Goal: Transaction & Acquisition: Purchase product/service

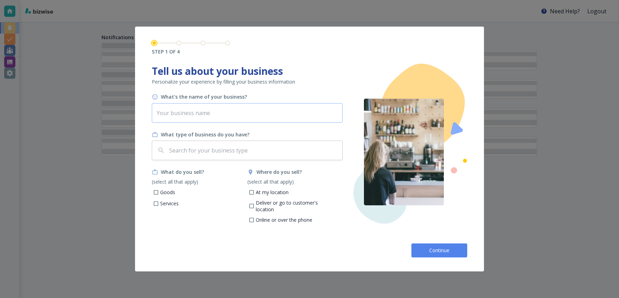
click at [215, 116] on input "text" at bounding box center [247, 113] width 191 height 20
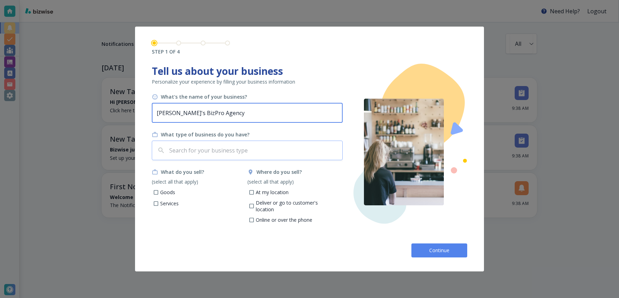
type input "[PERSON_NAME]'s BizPro Agency"
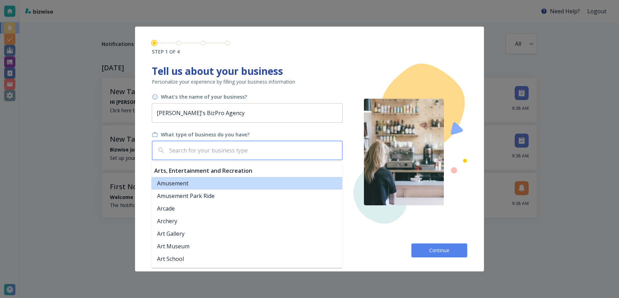
click at [201, 151] on input "text" at bounding box center [254, 150] width 172 height 13
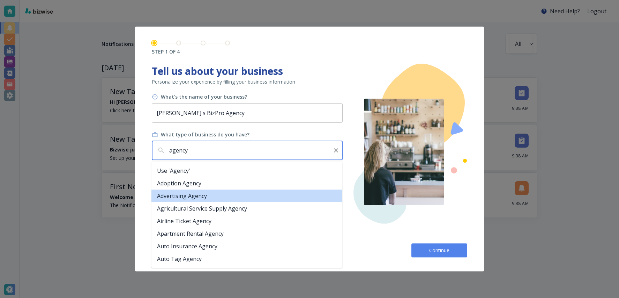
click at [206, 194] on li "Advertising Agency" at bounding box center [247, 195] width 191 height 13
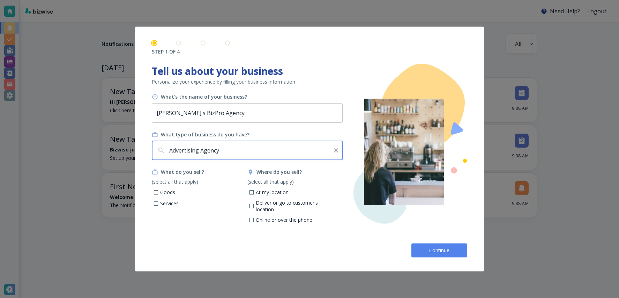
type input "Advertising Agency"
click at [173, 208] on div "What do you sell? (select all that apply) Goods Services" at bounding box center [200, 197] width 96 height 58
click at [173, 203] on p "Services" at bounding box center [169, 203] width 19 height 7
click at [159, 203] on input "Services" at bounding box center [156, 204] width 6 height 6
checkbox input "true"
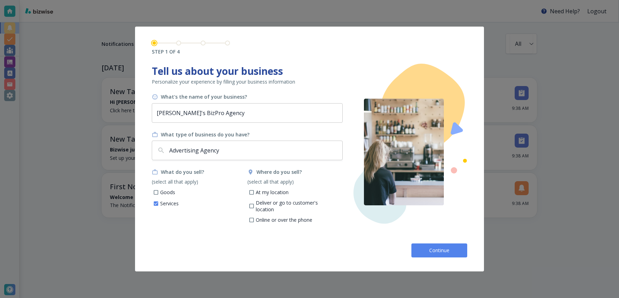
click at [274, 209] on div "Where do you sell? (select all that apply) At my location Deliver or go to cust…" at bounding box center [296, 197] width 96 height 58
click at [271, 216] on p "Online or over the phone" at bounding box center [284, 219] width 57 height 7
click at [255, 218] on input "Online or over the phone" at bounding box center [252, 221] width 6 height 6
checkbox input "true"
click at [422, 252] on button "Continue" at bounding box center [440, 250] width 56 height 14
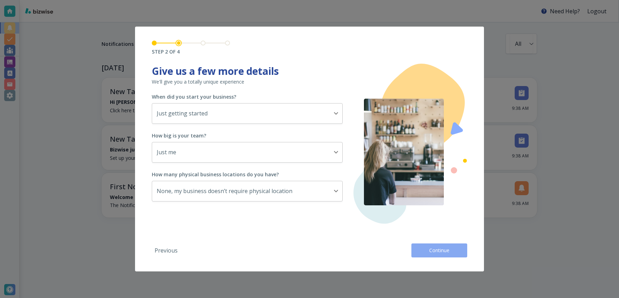
click at [422, 252] on button "Continue" at bounding box center [440, 250] width 56 height 14
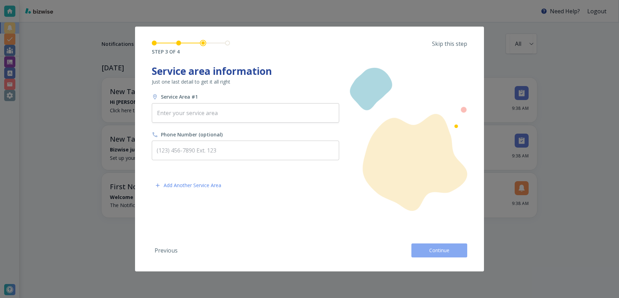
click at [422, 252] on button "Continue" at bounding box center [440, 250] width 56 height 14
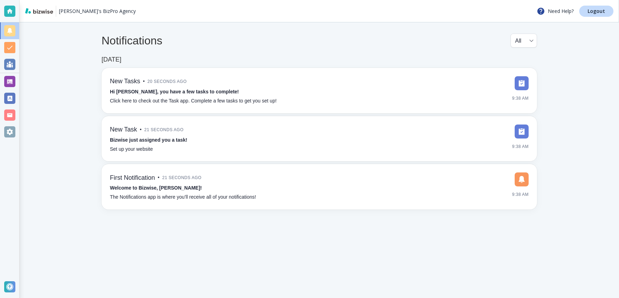
click at [9, 134] on div at bounding box center [9, 131] width 11 height 11
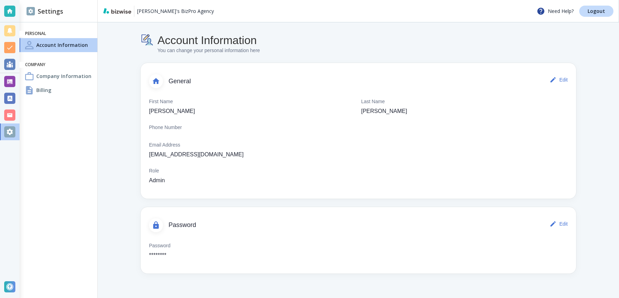
click at [73, 87] on div "Billing" at bounding box center [59, 90] width 78 height 14
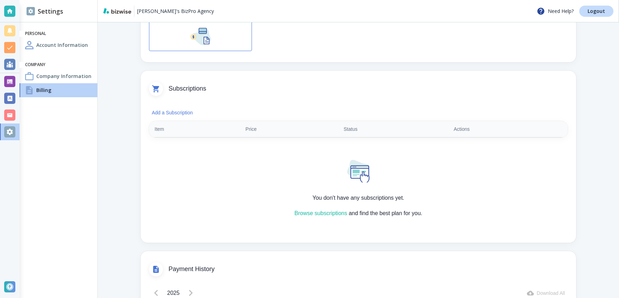
scroll to position [96, 0]
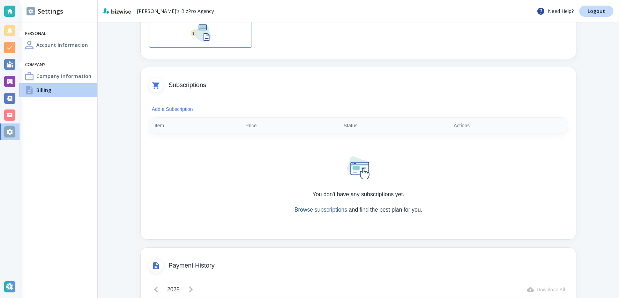
click at [315, 208] on link "Browse subscriptions" at bounding box center [321, 209] width 53 height 6
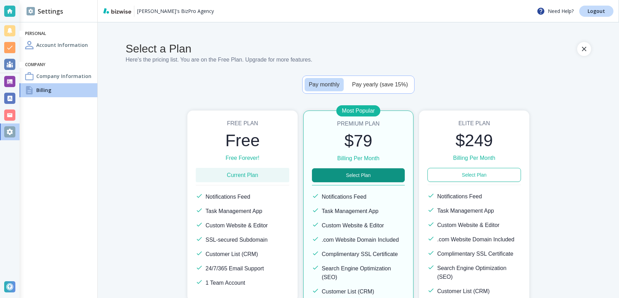
drag, startPoint x: 351, startPoint y: 177, endPoint x: 349, endPoint y: 163, distance: 14.1
click at [349, 163] on div "Most Popular Premium Plan $79 Billing Per Month Select Plan Notifications Feed …" at bounding box center [358, 245] width 110 height 271
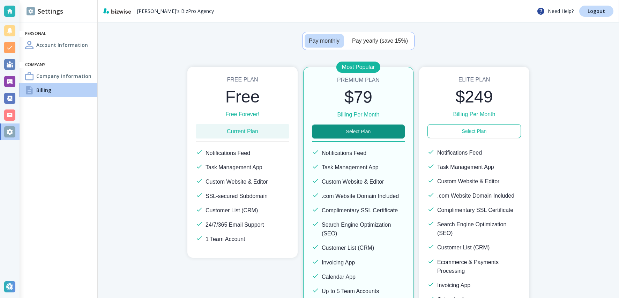
scroll to position [39, 0]
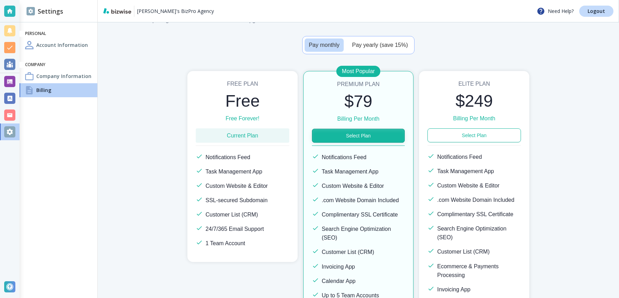
click at [358, 140] on button "Select Plan" at bounding box center [358, 136] width 93 height 14
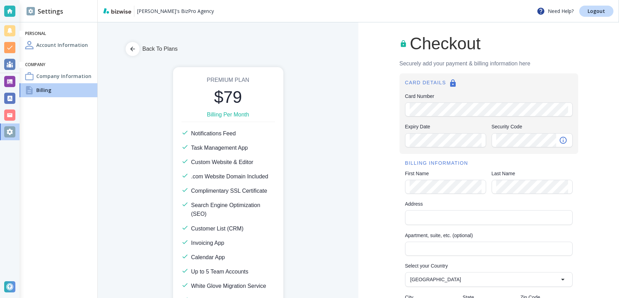
scroll to position [0, 0]
click at [354, 115] on div "Back To Plans Premium Plan $79 Billing Per Month Notifications Feed Task Manage…" at bounding box center [228, 159] width 261 height 275
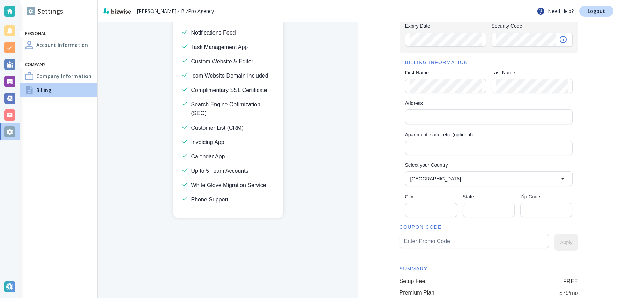
scroll to position [140, 0]
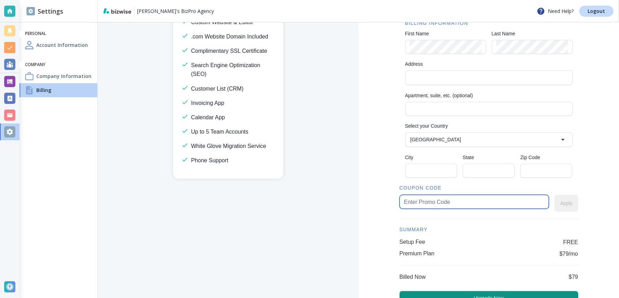
click at [439, 198] on input "text" at bounding box center [474, 201] width 141 height 13
type input "free"
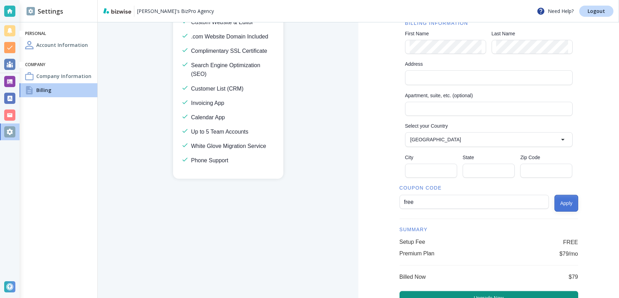
click at [560, 199] on button "Apply" at bounding box center [566, 203] width 23 height 17
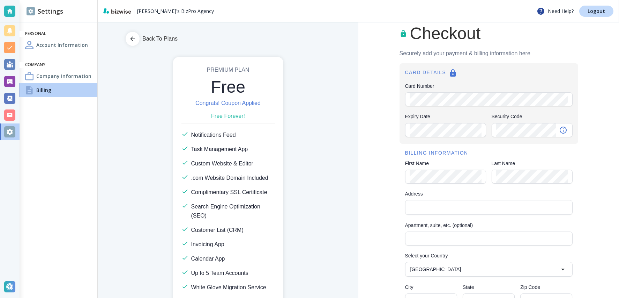
scroll to position [0, 0]
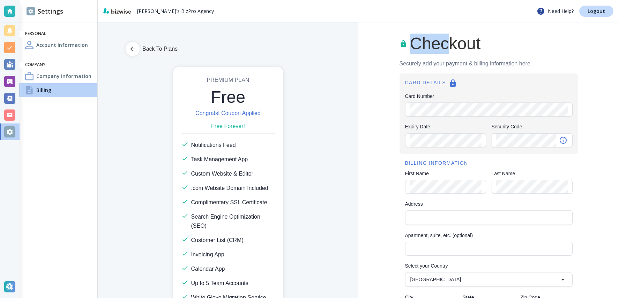
drag, startPoint x: 446, startPoint y: 42, endPoint x: 494, endPoint y: 31, distance: 49.2
click at [494, 31] on div "Checkout Securely add your payment & billing information here CARD DETAILS Card…" at bounding box center [489, 252] width 261 height 461
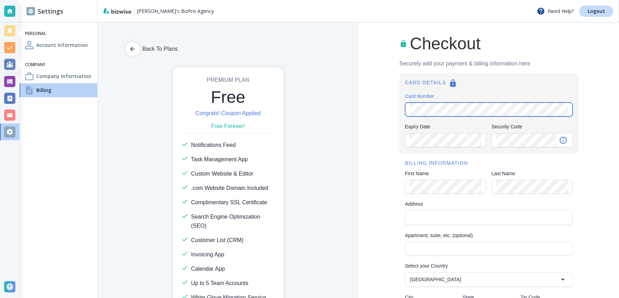
click at [0, 0] on com-1password-button at bounding box center [0, 0] width 0 height 0
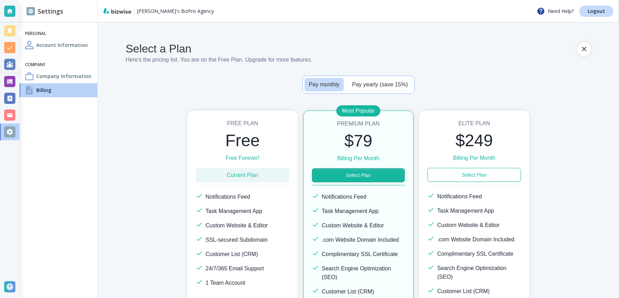
click at [339, 169] on button "Select Plan" at bounding box center [358, 175] width 93 height 14
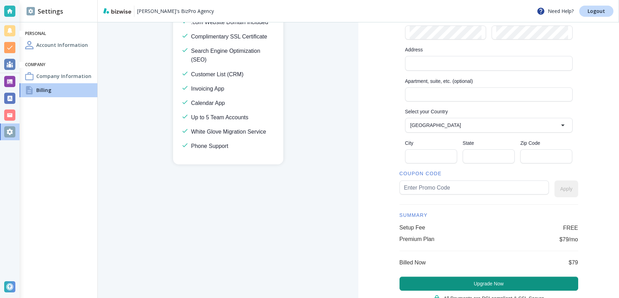
scroll to position [181, 0]
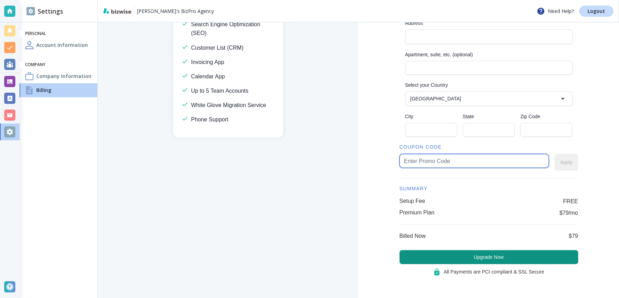
click at [424, 164] on input "text" at bounding box center [474, 160] width 141 height 13
type input "free"
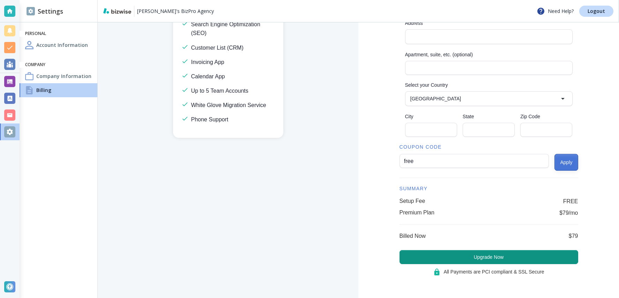
click at [557, 165] on button "Apply" at bounding box center [566, 162] width 23 height 17
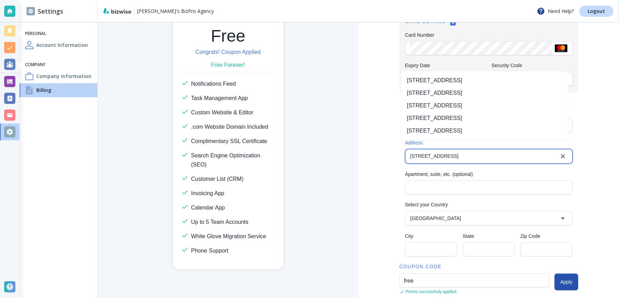
scroll to position [186, 0]
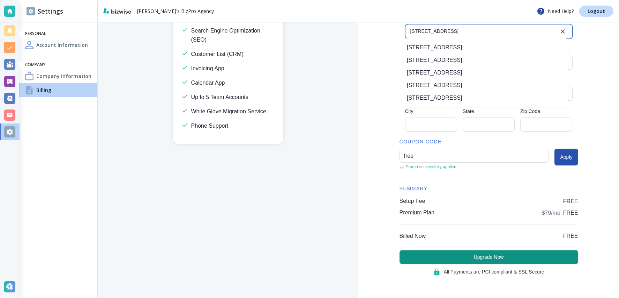
click at [442, 44] on li "44 Tehama Street, San Francisco, CA, USA" at bounding box center [485, 47] width 167 height 13
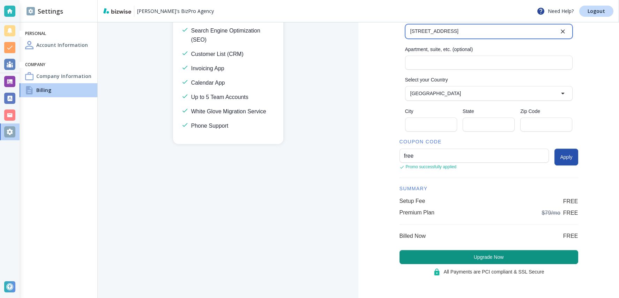
type input "44 Tehama Street"
type input "United States"
type input "San Francisco"
type input "CA"
type input "94105"
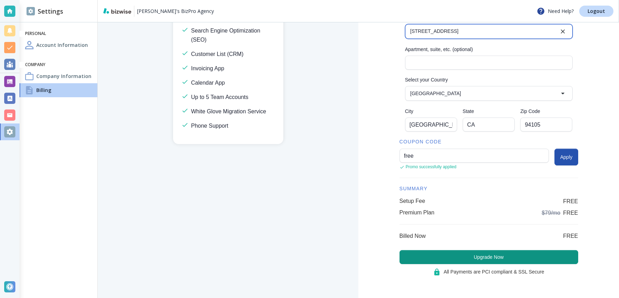
type input "44 Tehama Street"
click at [471, 264] on div "COUPON CODE free ​ Promo successfully applied Apply SUMMARY Setup Fee FREE Prem…" at bounding box center [489, 207] width 179 height 138
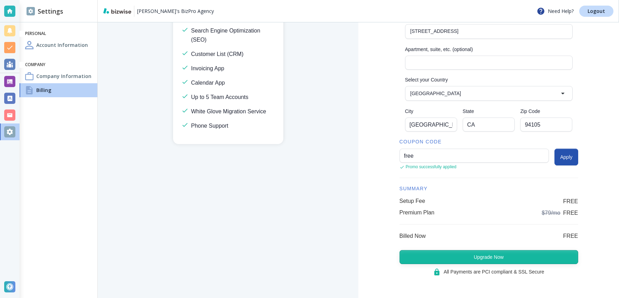
click at [477, 255] on button "Upgrade Now" at bounding box center [489, 257] width 179 height 14
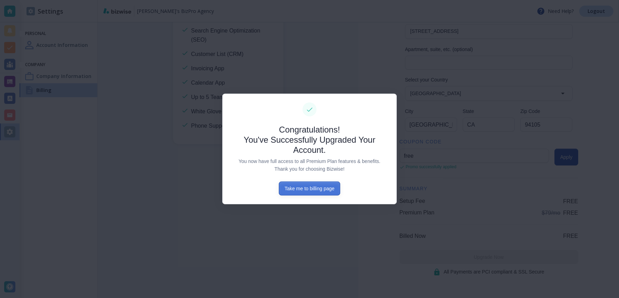
click at [324, 193] on button "Take me to billing page" at bounding box center [309, 188] width 61 height 14
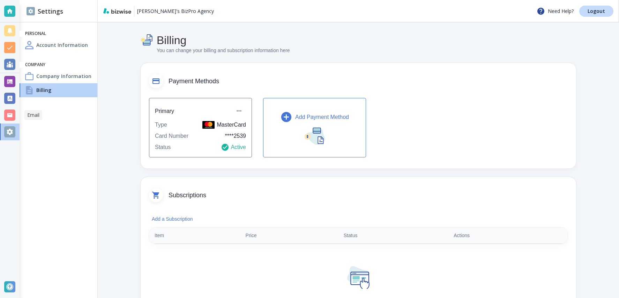
click at [15, 113] on div at bounding box center [9, 114] width 11 height 11
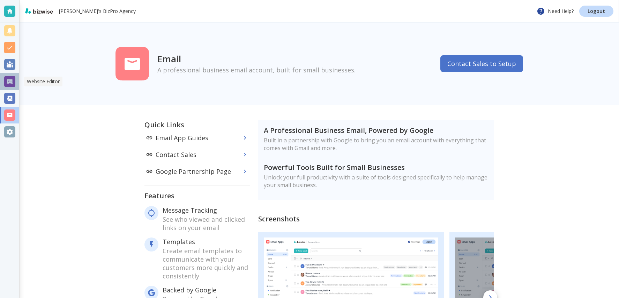
click at [13, 74] on div at bounding box center [9, 81] width 19 height 17
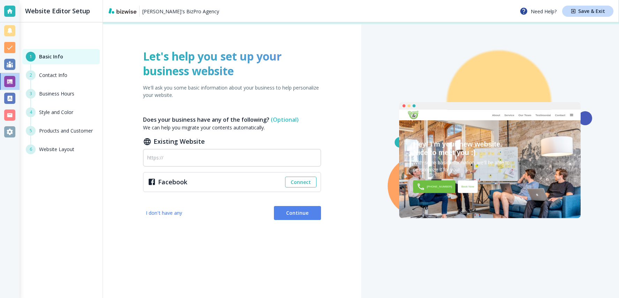
click at [294, 210] on span "Continue" at bounding box center [298, 212] width 36 height 7
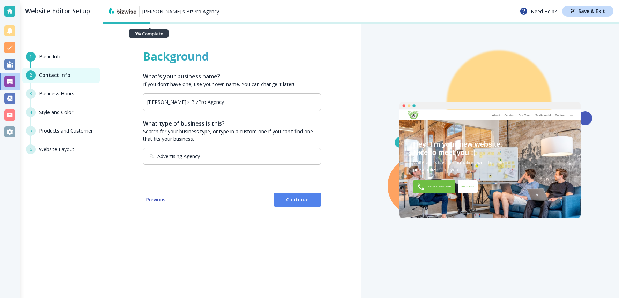
click at [305, 199] on span "Continue" at bounding box center [298, 199] width 36 height 7
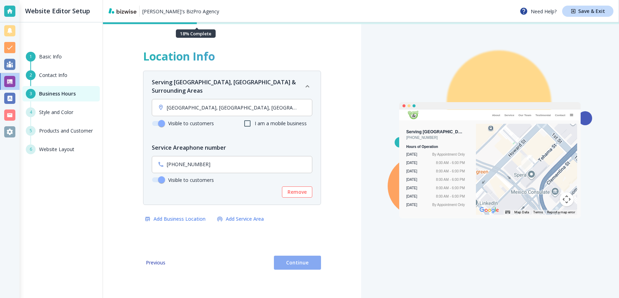
click at [300, 259] on span "Continue" at bounding box center [298, 262] width 36 height 7
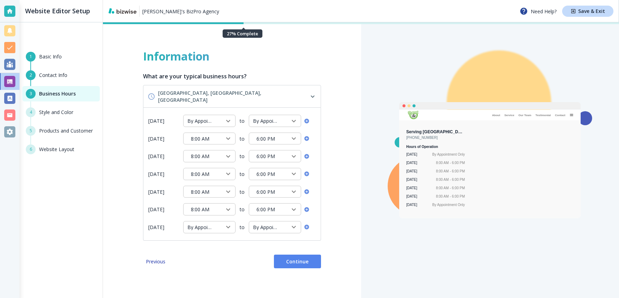
click at [301, 258] on span "Continue" at bounding box center [298, 261] width 36 height 7
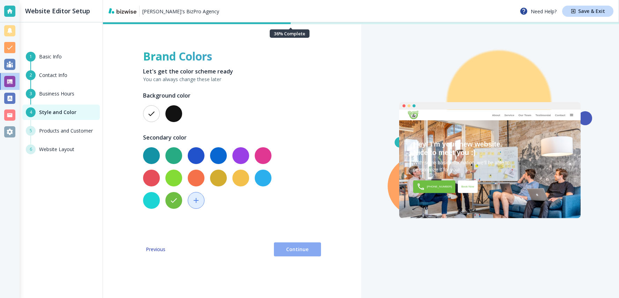
click at [301, 254] on button "Continue" at bounding box center [297, 249] width 47 height 14
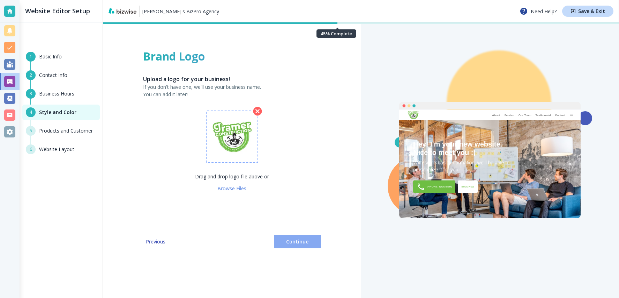
click at [308, 243] on span "Continue" at bounding box center [298, 241] width 36 height 7
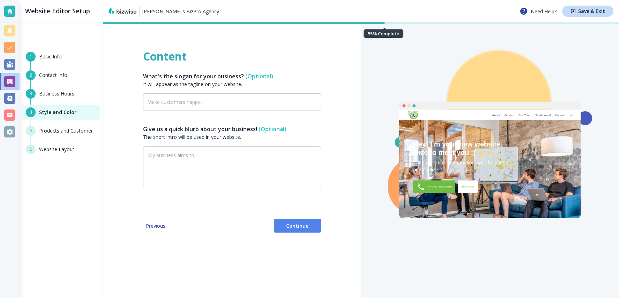
click at [318, 222] on button "Continue" at bounding box center [297, 226] width 47 height 14
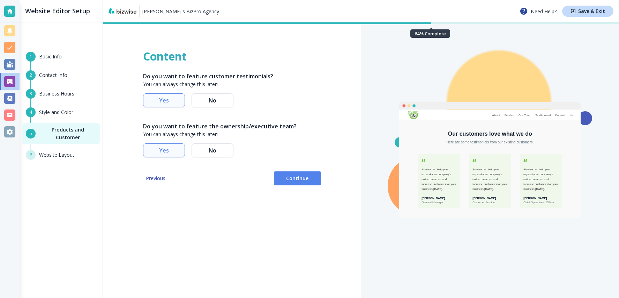
click at [308, 170] on div "Content Do you want to feature customer testimonials? You can always change thi…" at bounding box center [232, 159] width 258 height 275
click at [304, 177] on span "Continue" at bounding box center [298, 178] width 36 height 7
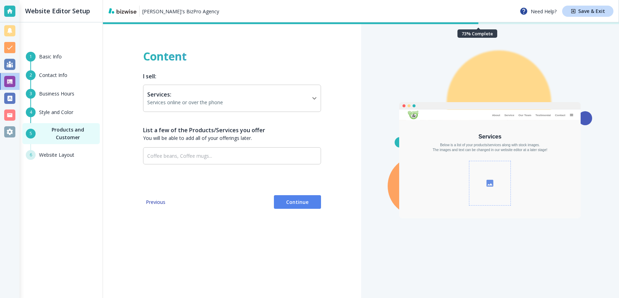
click at [294, 209] on div "Content I sell: Services: Services online or over the phone SERVICES_ONLINE ​ L…" at bounding box center [232, 159] width 258 height 275
click at [298, 203] on span "Continue" at bounding box center [298, 201] width 36 height 7
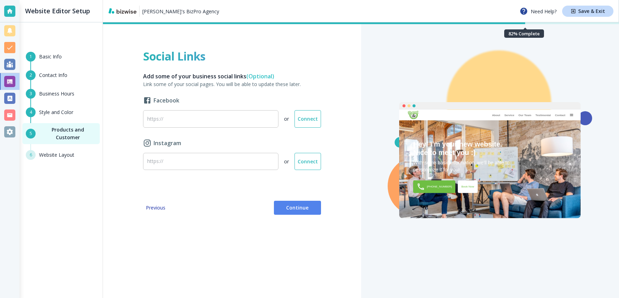
click at [298, 203] on button "Continue" at bounding box center [297, 207] width 47 height 14
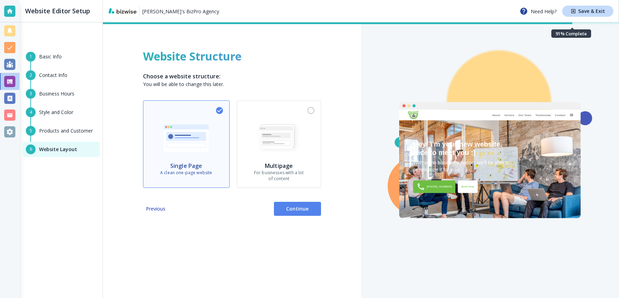
click at [298, 203] on button "Continue" at bounding box center [297, 208] width 47 height 14
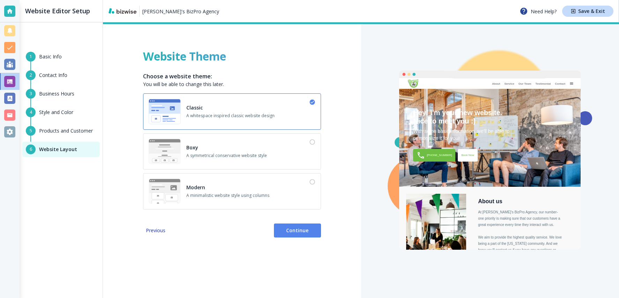
click at [291, 239] on div "Website Theme Choose a website theme: You will be able to change this later. Cl…" at bounding box center [232, 159] width 258 height 275
click at [293, 234] on button "Continue" at bounding box center [297, 230] width 47 height 14
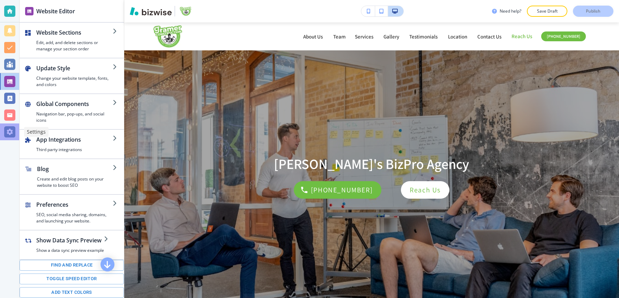
click at [16, 134] on div at bounding box center [9, 131] width 19 height 17
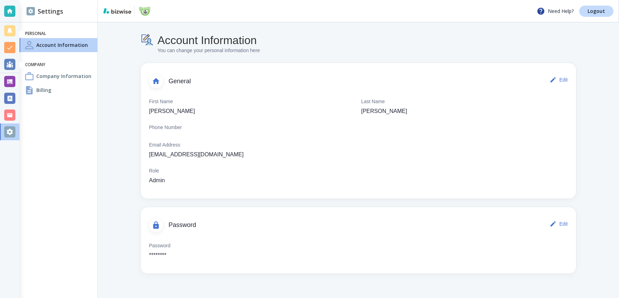
click at [45, 80] on h4 "Company Information" at bounding box center [63, 75] width 55 height 7
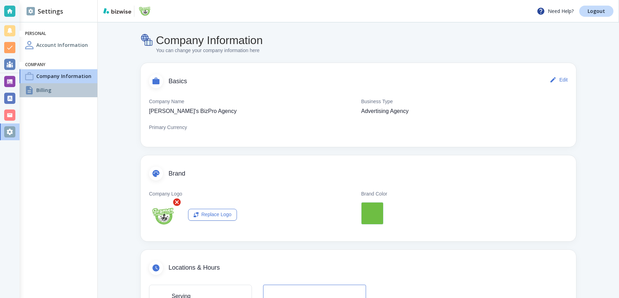
click at [43, 93] on h4 "Billing" at bounding box center [43, 89] width 15 height 7
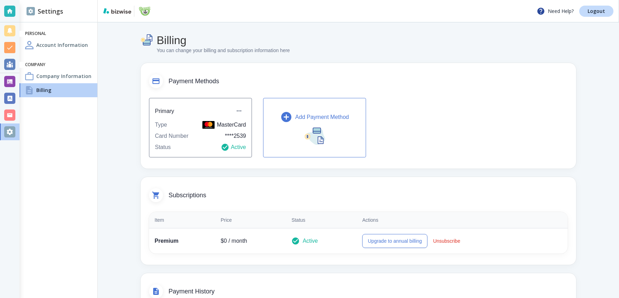
click at [44, 76] on h4 "Company Information" at bounding box center [63, 75] width 55 height 7
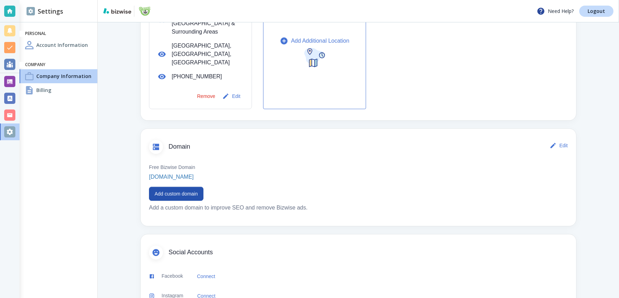
scroll to position [296, 0]
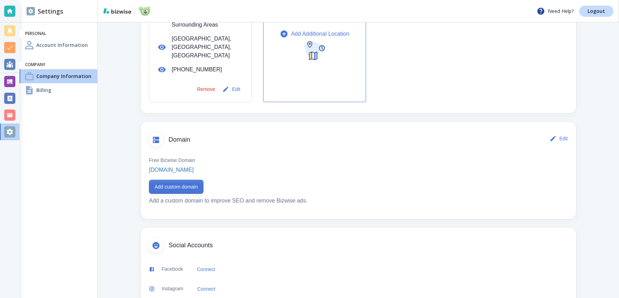
click at [196, 179] on button "Add custom domain" at bounding box center [176, 186] width 54 height 14
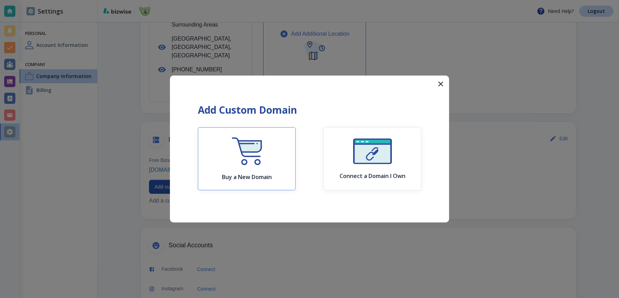
click at [269, 160] on div "Buy a New Domain" at bounding box center [247, 158] width 50 height 43
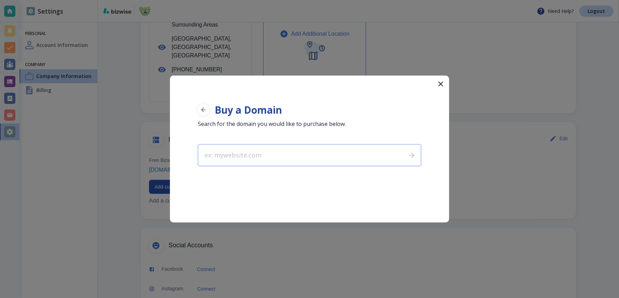
click at [269, 160] on input "text" at bounding box center [299, 154] width 203 height 21
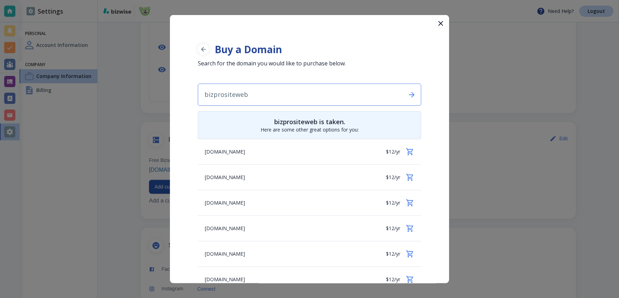
drag, startPoint x: 223, startPoint y: 94, endPoint x: 270, endPoint y: 94, distance: 47.1
click at [270, 94] on input "bizprositeweb" at bounding box center [299, 94] width 203 height 21
type input "bizprowebsites"
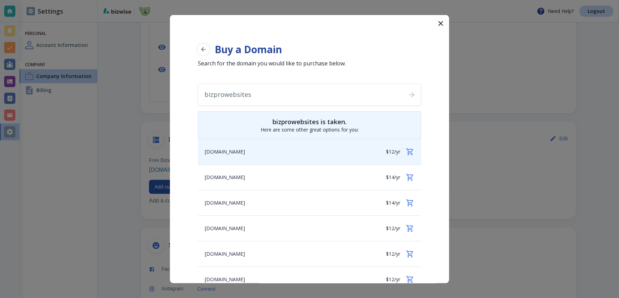
click at [274, 150] on div "biz-pro-websites.com $12/yr" at bounding box center [309, 151] width 223 height 25
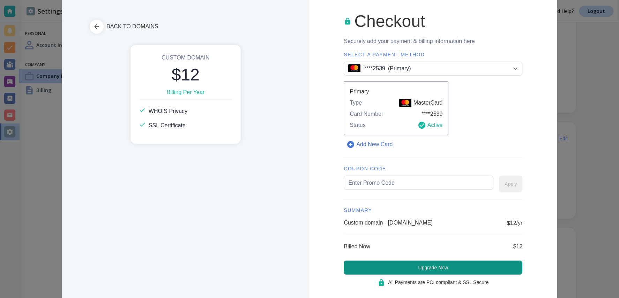
scroll to position [11, 0]
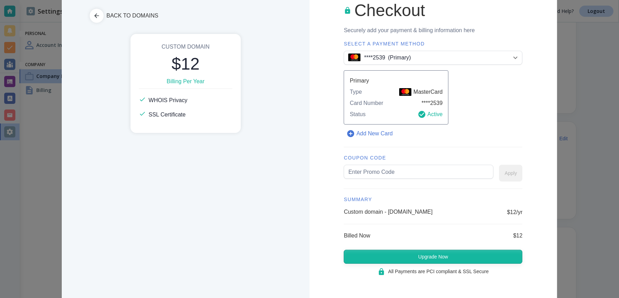
click at [420, 257] on button "Upgrade Now" at bounding box center [433, 256] width 179 height 14
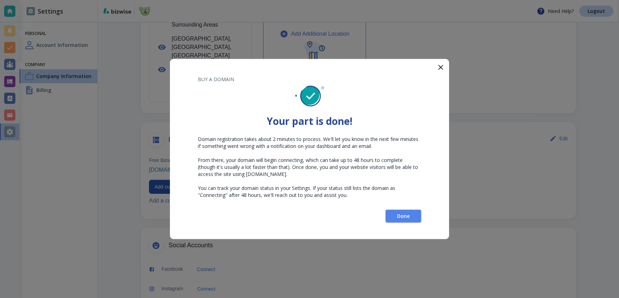
click at [330, 187] on span "Domain registration takes about 2 minutes to process. We'll let you know in the…" at bounding box center [308, 166] width 221 height 63
click at [404, 214] on span "Done" at bounding box center [403, 215] width 13 height 5
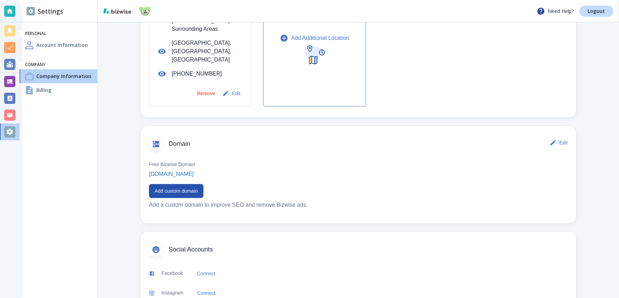
scroll to position [296, 0]
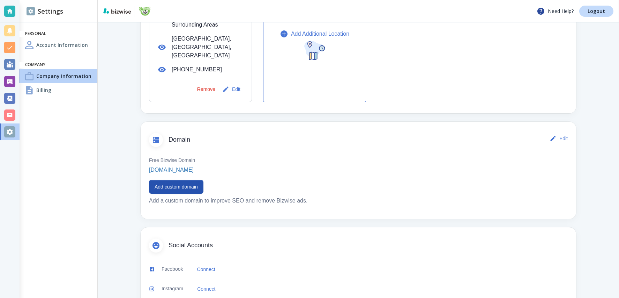
click at [355, 162] on div "Free Bizwise Domain antonio-s-bizpro-agency.bizwise.com Add custom domain Add a…" at bounding box center [359, 179] width 436 height 61
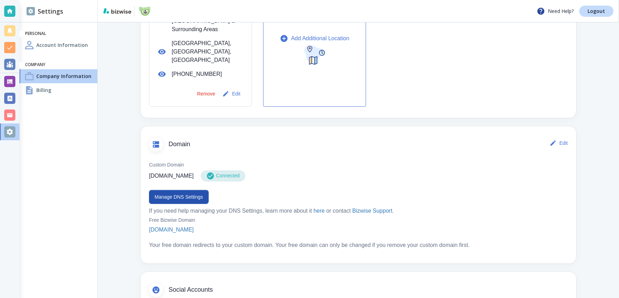
scroll to position [293, 0]
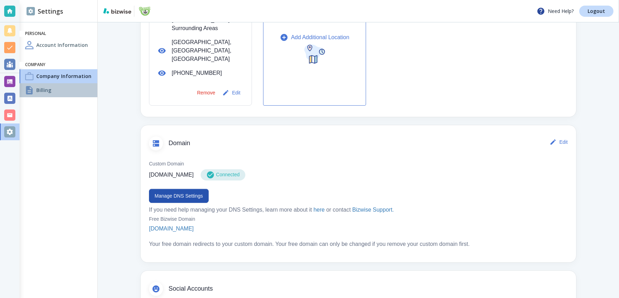
click at [54, 88] on div "Billing" at bounding box center [59, 90] width 78 height 14
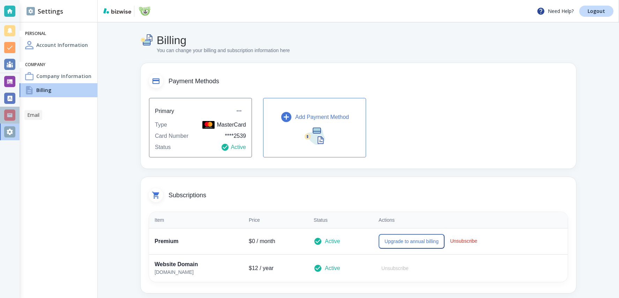
click at [4, 115] on div at bounding box center [9, 114] width 11 height 11
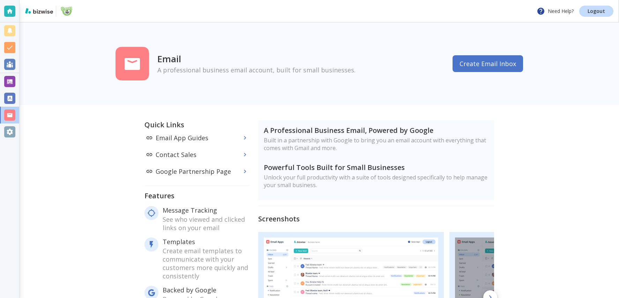
click at [500, 52] on div "Email A professional business email account, built for small businesses. Create…" at bounding box center [319, 64] width 419 height 38
click at [493, 59] on button "Create Email Inbox" at bounding box center [488, 63] width 71 height 17
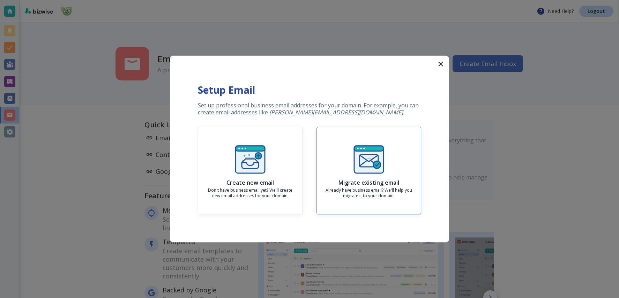
click at [344, 148] on div "Migrate existing email Already have business email? We'll help you migrate it t…" at bounding box center [369, 170] width 93 height 56
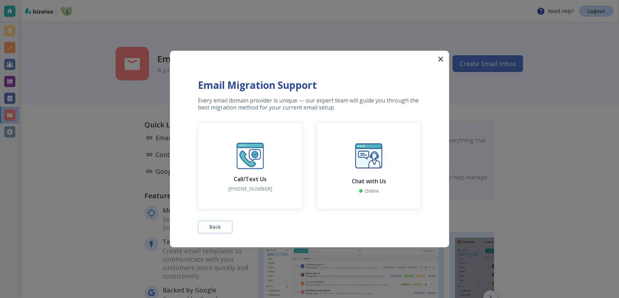
click at [220, 226] on span "Back" at bounding box center [216, 226] width 12 height 5
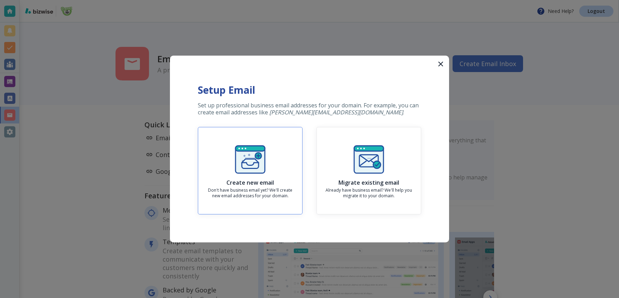
click at [241, 177] on div "Create new email Don't have business email yet? We'll create new email addresse…" at bounding box center [250, 170] width 93 height 56
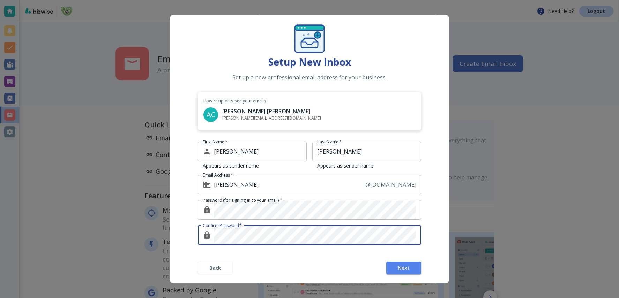
scroll to position [26, 0]
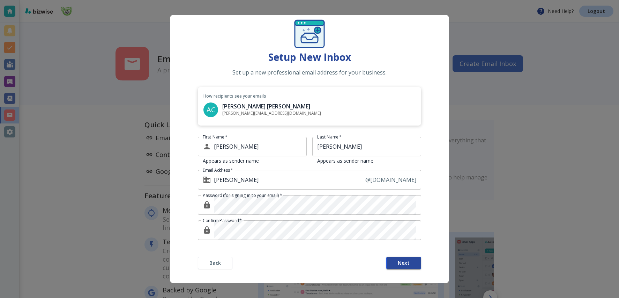
click at [398, 260] on span "Next" at bounding box center [404, 262] width 12 height 5
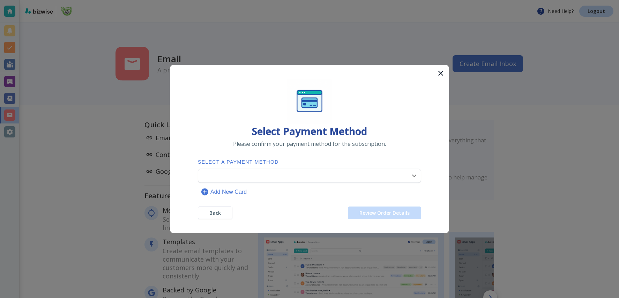
click at [326, 0] on body "Need Help? Logout Email A professional business email account, built for small …" at bounding box center [309, 0] width 619 height 0
click at [326, 191] on li "**** 2539 (Primary)" at bounding box center [309, 192] width 217 height 11
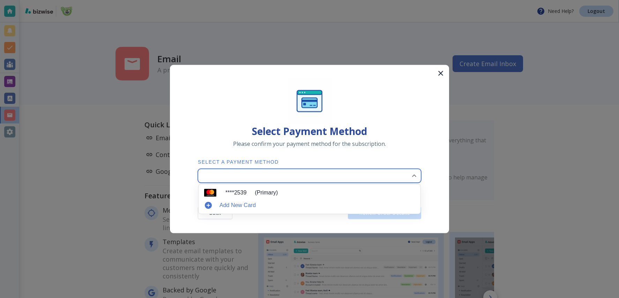
type input "0"
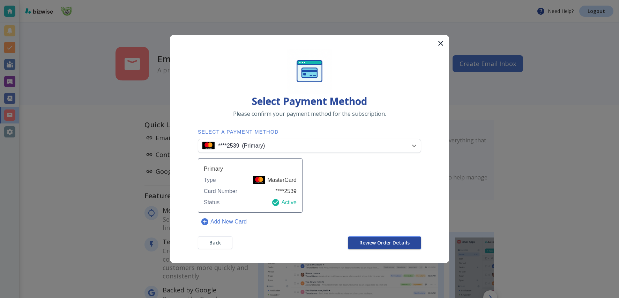
click at [368, 241] on span "Review Order Details" at bounding box center [385, 242] width 50 height 5
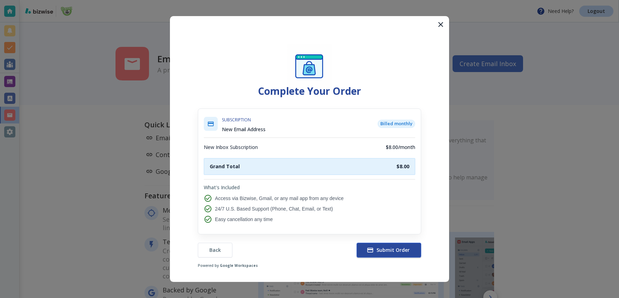
click at [368, 246] on icon "button" at bounding box center [370, 249] width 7 height 7
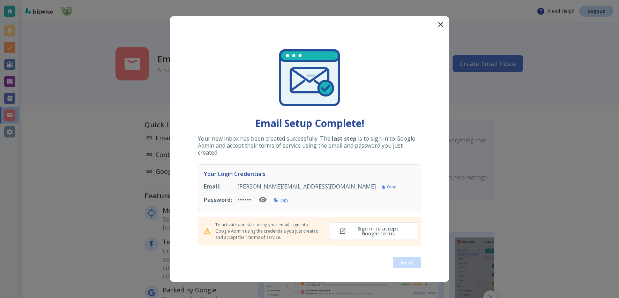
click at [374, 108] on div "Email Setup Complete! Your new inbox has been created successfully. The last st…" at bounding box center [309, 100] width 223 height 112
click at [370, 235] on span "Sign in to accept Google terms" at bounding box center [374, 231] width 66 height 10
click at [403, 265] on button "Next" at bounding box center [407, 261] width 28 height 11
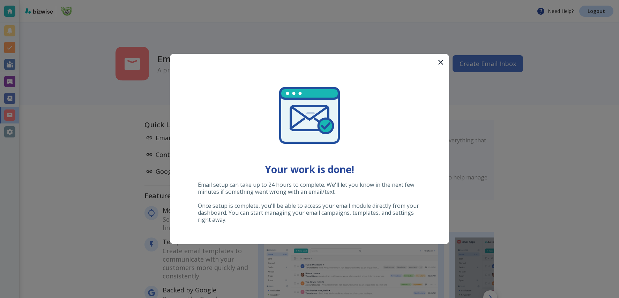
click at [443, 60] on icon "button" at bounding box center [441, 62] width 8 height 8
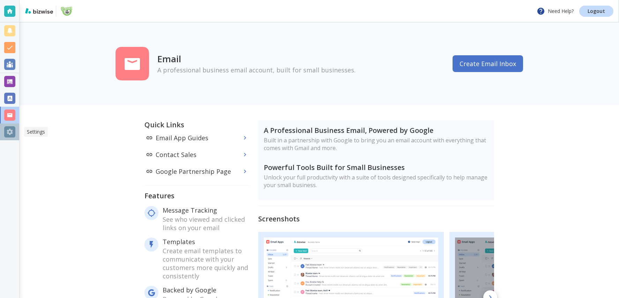
click at [13, 125] on div at bounding box center [9, 131] width 19 height 17
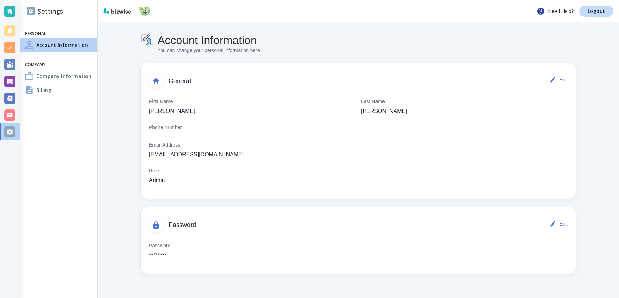
click at [85, 71] on div "Company Information" at bounding box center [59, 76] width 78 height 14
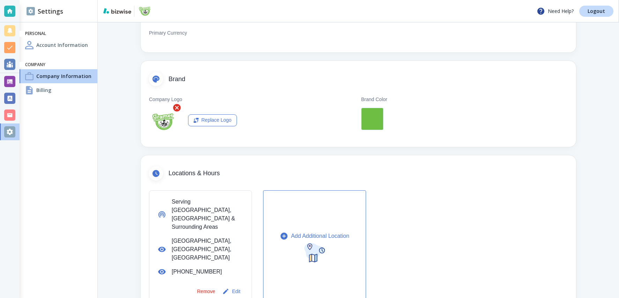
scroll to position [126, 0]
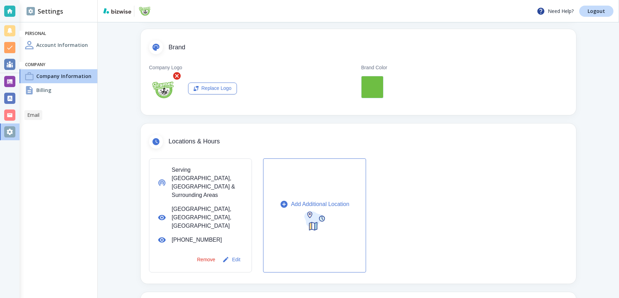
click at [13, 114] on div at bounding box center [9, 114] width 11 height 11
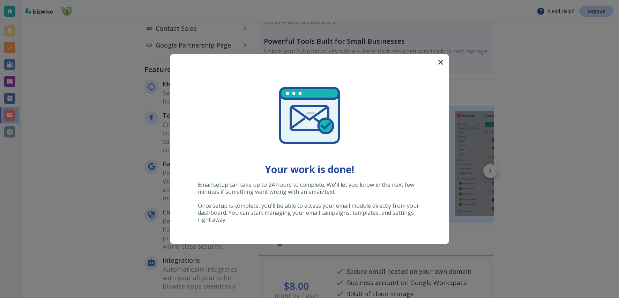
click at [439, 62] on icon "button" at bounding box center [441, 62] width 8 height 8
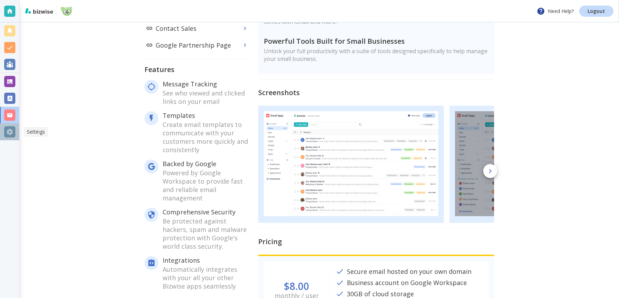
click at [16, 130] on div at bounding box center [9, 131] width 19 height 17
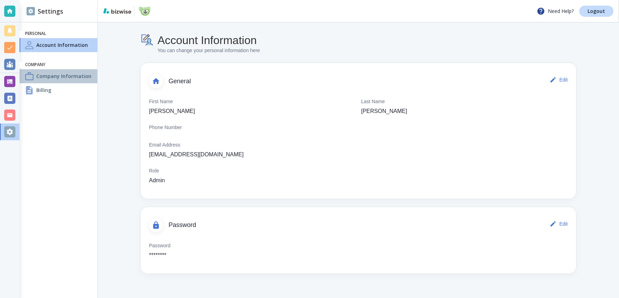
click at [58, 75] on h4 "Company Information" at bounding box center [63, 75] width 55 height 7
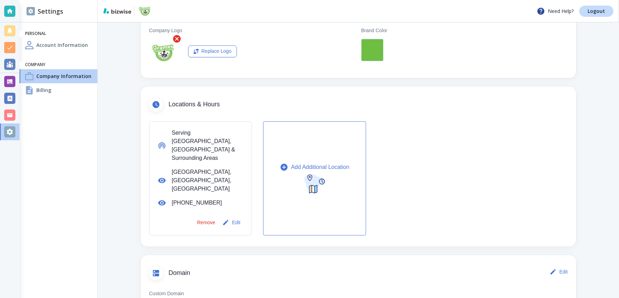
scroll to position [222, 0]
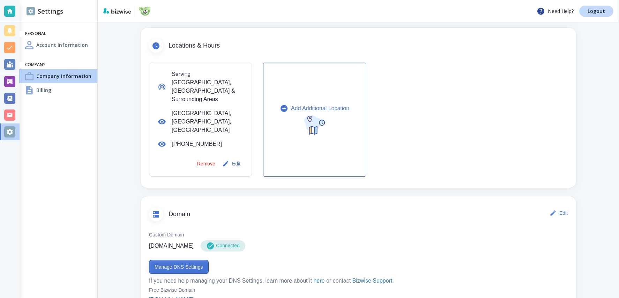
click at [188, 259] on button "Manage DNS Settings" at bounding box center [179, 266] width 60 height 14
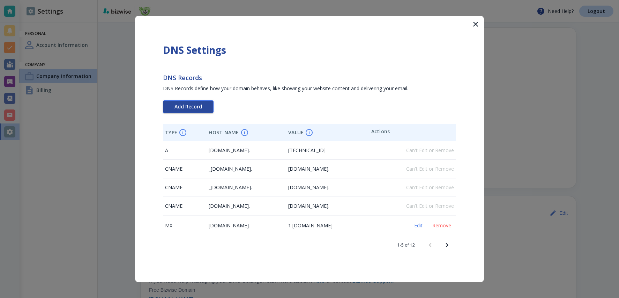
click at [206, 103] on button "Add Record" at bounding box center [188, 106] width 51 height 13
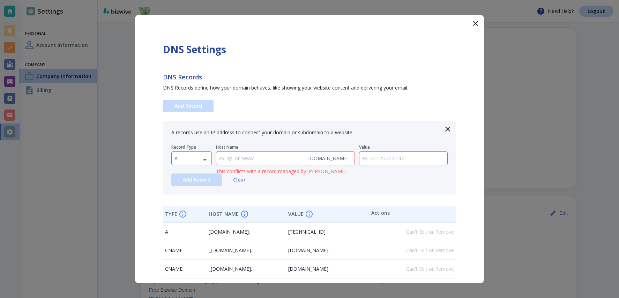
click at [200, 0] on body "Need Help? Logout Settings Personal Account Information Company Company Informa…" at bounding box center [309, 0] width 619 height 0
click at [191, 201] on li "TXT" at bounding box center [192, 202] width 40 height 11
type input "TXT"
click at [383, 155] on input "text" at bounding box center [404, 158] width 88 height 13
paste input "google-site-verification=icWRJaHQomvM37ma3AOtzV1UudP-DaIBs75lJQReais"
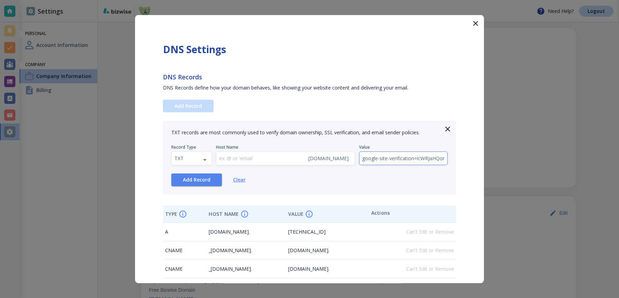
scroll to position [0, 99]
type input "google-site-verification=icWRJaHQomvM37ma3AOtzV1UudP-DaIBs75lJQReais"
click at [388, 146] on p "Value" at bounding box center [403, 147] width 89 height 6
click at [204, 185] on div "TXT records are most commonly used to verify domain ownership, SSL verification…" at bounding box center [309, 157] width 293 height 74
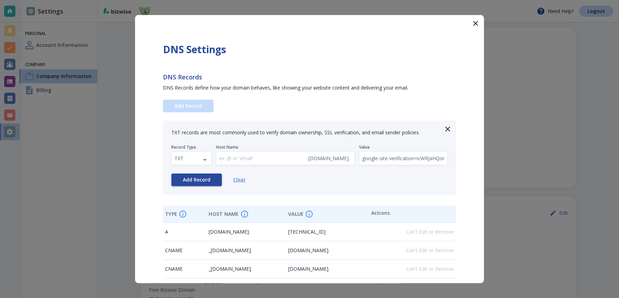
click at [206, 179] on span "Add Record" at bounding box center [197, 179] width 28 height 5
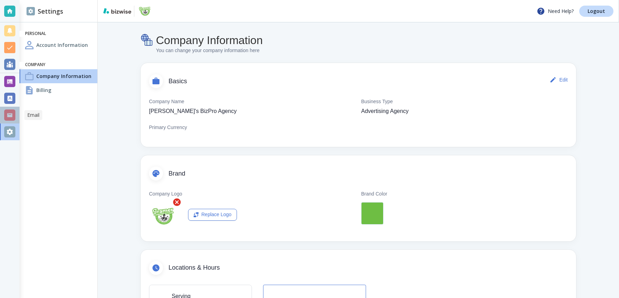
click at [14, 117] on div at bounding box center [9, 114] width 11 height 11
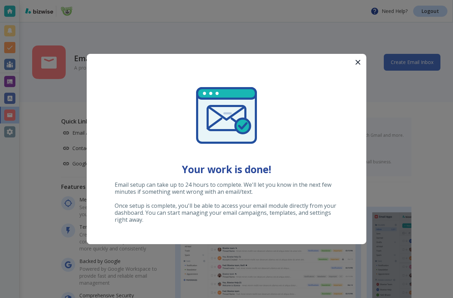
click at [355, 60] on icon "button" at bounding box center [357, 62] width 8 height 8
